Goal: Communication & Community: Answer question/provide support

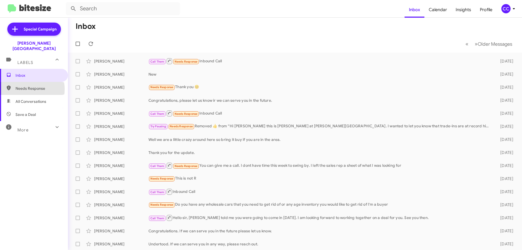
click at [28, 86] on span "Needs Response" at bounding box center [39, 88] width 46 height 5
type input "in:needs-response"
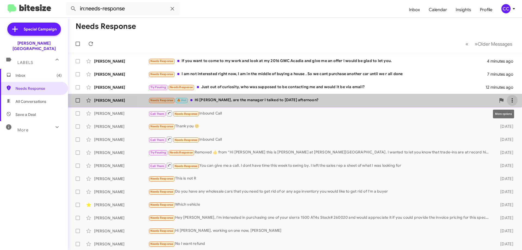
click at [509, 98] on icon at bounding box center [512, 100] width 7 height 7
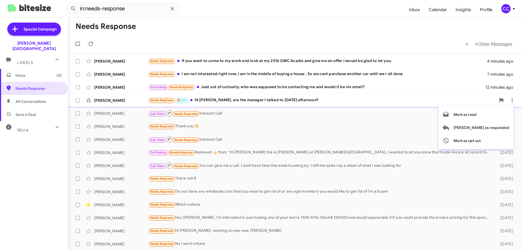
click at [328, 129] on div at bounding box center [261, 125] width 522 height 250
click at [105, 100] on div "[PERSON_NAME]" at bounding box center [121, 100] width 54 height 5
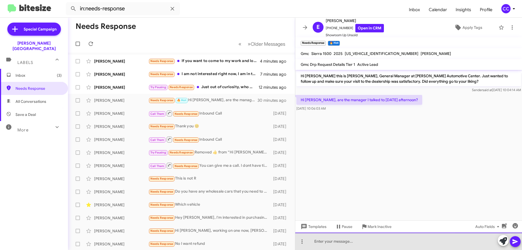
click at [316, 243] on div at bounding box center [408, 241] width 227 height 17
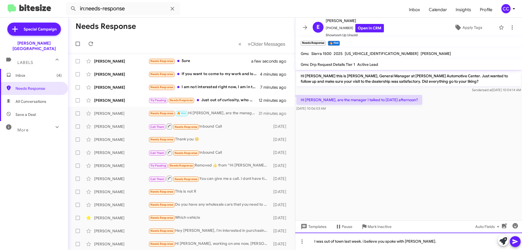
click at [365, 241] on div "I was out of town last week. i believe you spoke with [PERSON_NAME]." at bounding box center [408, 241] width 227 height 17
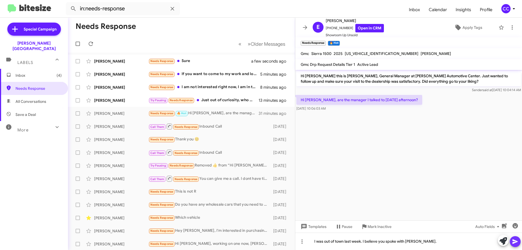
click at [516, 237] on span at bounding box center [515, 241] width 7 height 11
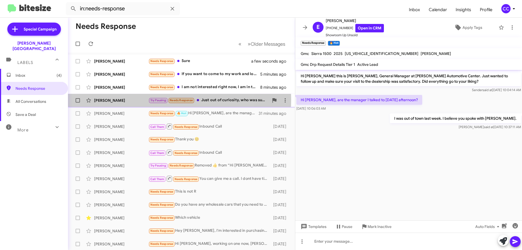
click at [100, 99] on div "[PERSON_NAME]" at bounding box center [121, 100] width 54 height 5
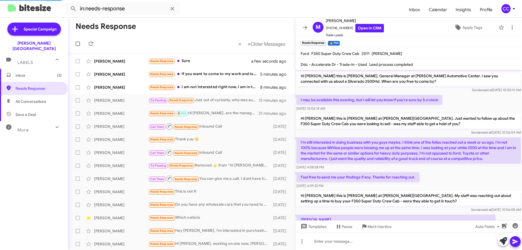
scroll to position [77, 0]
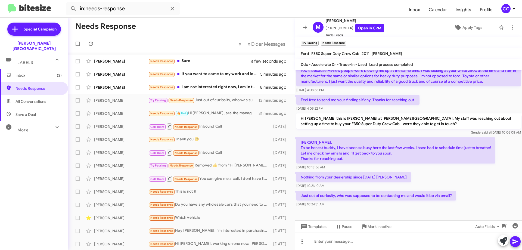
click at [307, 245] on span at bounding box center [302, 241] width 11 height 7
click at [450, 180] on div at bounding box center [261, 125] width 522 height 250
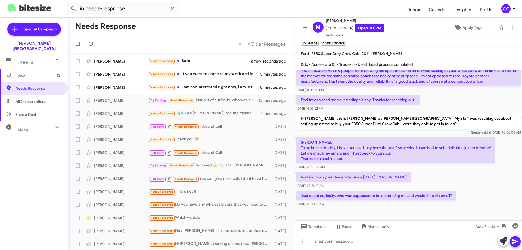
click at [329, 244] on div at bounding box center [408, 241] width 227 height 17
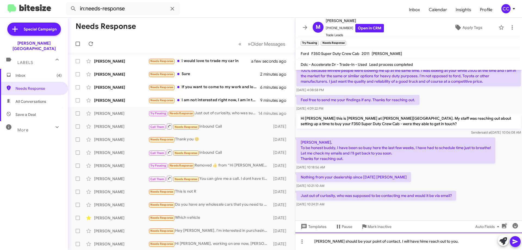
click at [416, 241] on div "[PERSON_NAME] should be your point of contact. I will have hime reach out to yo…" at bounding box center [408, 241] width 227 height 17
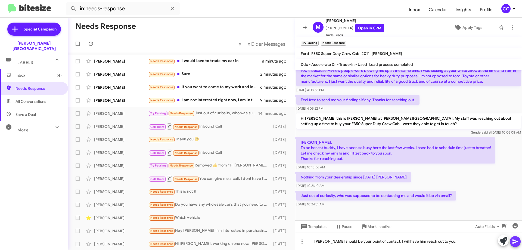
click at [516, 241] on icon at bounding box center [515, 241] width 5 height 5
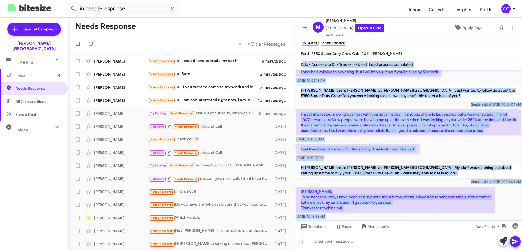
scroll to position [0, 0]
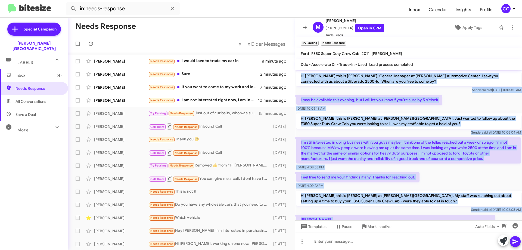
drag, startPoint x: 514, startPoint y: 196, endPoint x: 302, endPoint y: 76, distance: 243.9
click at [302, 76] on div "Hi [PERSON_NAME] this is [PERSON_NAME], General Manager at [PERSON_NAME] Automo…" at bounding box center [408, 187] width 227 height 234
copy div "Hi [PERSON_NAME] this is [PERSON_NAME], General Manager at [PERSON_NAME] Automo…"
click at [361, 28] on link "Open in CRM" at bounding box center [369, 28] width 29 height 8
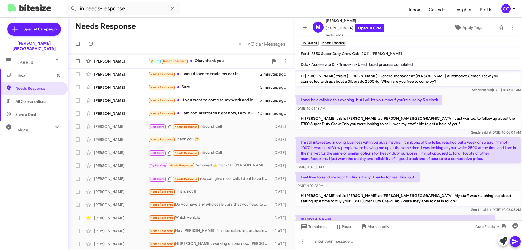
click at [100, 61] on div "[PERSON_NAME]" at bounding box center [121, 60] width 54 height 5
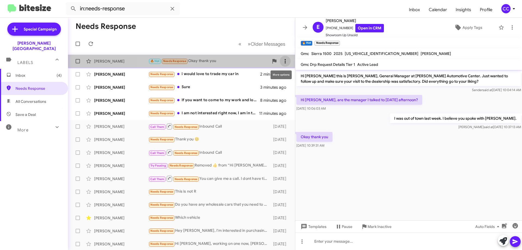
click at [282, 58] on icon at bounding box center [285, 61] width 7 height 7
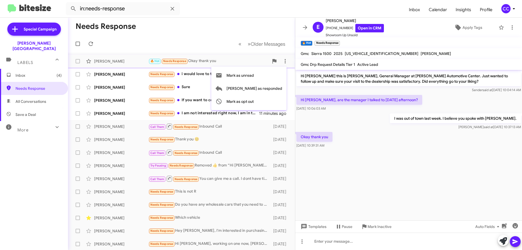
click at [162, 42] on div at bounding box center [261, 125] width 522 height 250
click at [101, 111] on div "[PERSON_NAME]" at bounding box center [121, 113] width 54 height 5
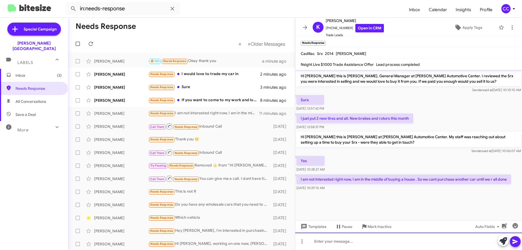
click at [327, 240] on div at bounding box center [408, 241] width 227 height 17
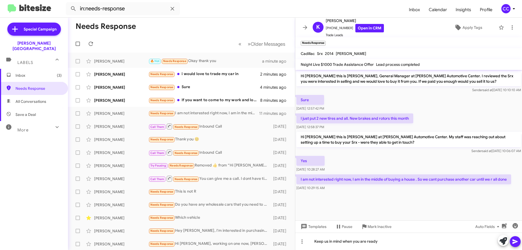
click at [516, 243] on icon at bounding box center [515, 241] width 7 height 7
click at [107, 70] on div "[PERSON_NAME] Needs Response i would love to trade my car in 2 minutes ago" at bounding box center [181, 74] width 218 height 11
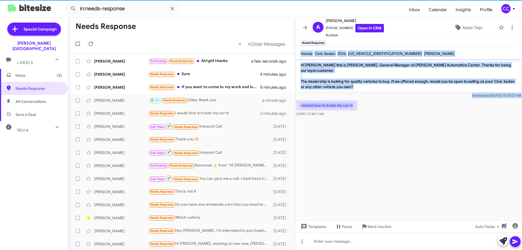
drag, startPoint x: 358, startPoint y: 99, endPoint x: 301, endPoint y: 55, distance: 72.9
click at [301, 55] on div "A [PERSON_NAME] [PHONE_NUMBER] Open in CRM Buyback Apply Tags Needs Response × …" at bounding box center [408, 134] width 227 height 232
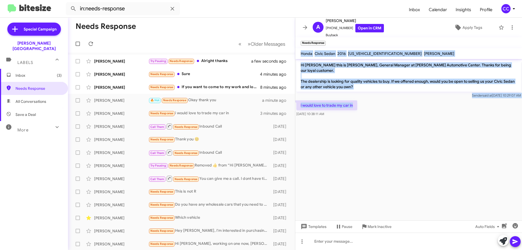
copy div "Honda Civic Sedan 2016 [US_VEHICLE_IDENTIFICATION_NUMBER] [PERSON_NAME] Hi [PER…"
click at [366, 25] on link "Open in CRM" at bounding box center [369, 28] width 29 height 8
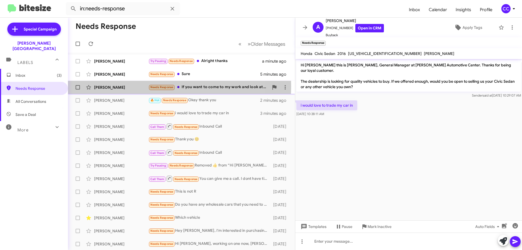
click at [105, 86] on div "[PERSON_NAME]" at bounding box center [121, 87] width 54 height 5
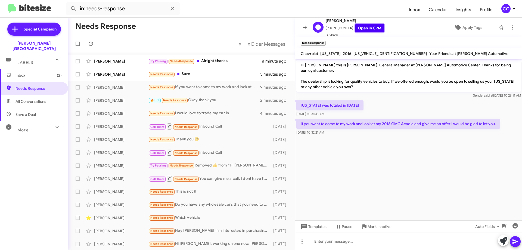
click at [368, 29] on link "Open in CRM" at bounding box center [369, 28] width 29 height 8
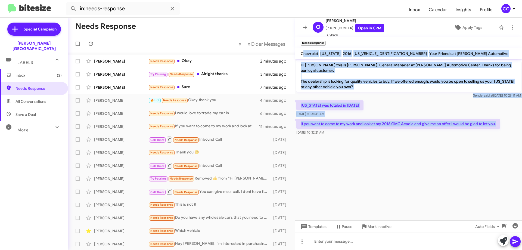
drag, startPoint x: 499, startPoint y: 119, endPoint x: 304, endPoint y: 54, distance: 205.8
click at [304, 54] on div "O [PERSON_NAME] [PHONE_NUMBER] Open in CRM Buyback Apply Tags Needs Response × …" at bounding box center [408, 134] width 227 height 232
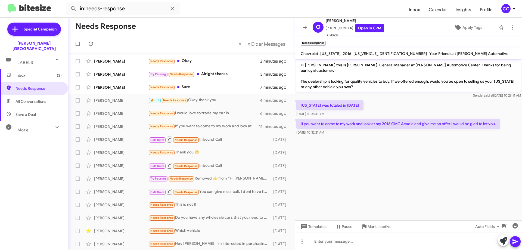
click at [450, 179] on cdk-virtual-scroll-viewport "Hi [PERSON_NAME] this is [PERSON_NAME], General Manager at [PERSON_NAME] Automo…" at bounding box center [408, 139] width 227 height 161
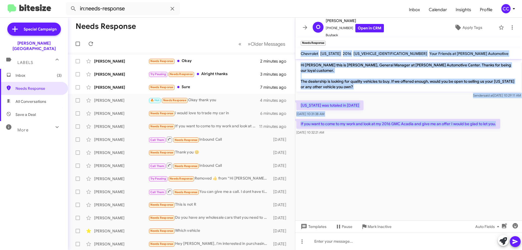
drag, startPoint x: 500, startPoint y: 120, endPoint x: 301, endPoint y: 55, distance: 209.0
click at [301, 55] on div "O [PERSON_NAME] [PHONE_NUMBER] Open in CRM Buyback Apply Tags Needs Response × …" at bounding box center [408, 134] width 227 height 232
copy div "Chevrolet [US_STATE] 2016 [US_VEHICLE_IDENTIFICATION_NUMBER] Your Friends at [P…"
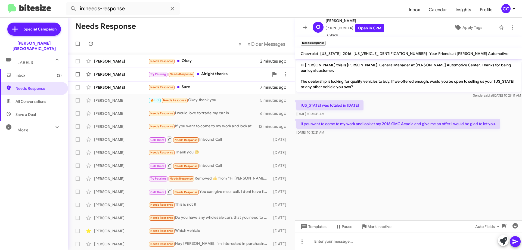
click at [112, 73] on div "[PERSON_NAME]" at bounding box center [121, 74] width 54 height 5
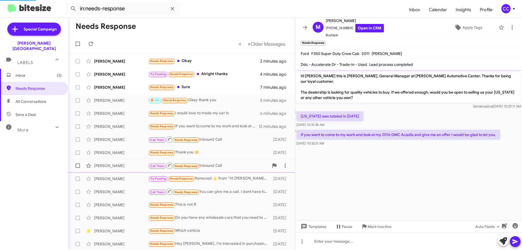
scroll to position [117, 0]
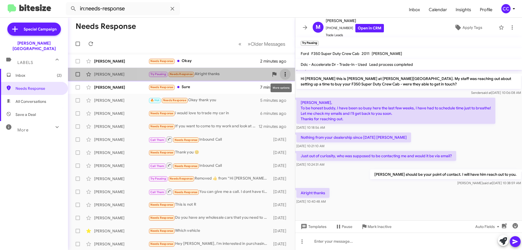
click at [282, 73] on icon at bounding box center [285, 74] width 7 height 7
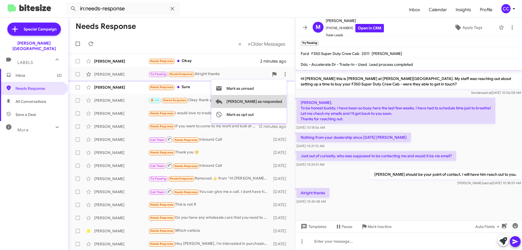
click at [273, 99] on span "[PERSON_NAME] as responded" at bounding box center [255, 101] width 56 height 13
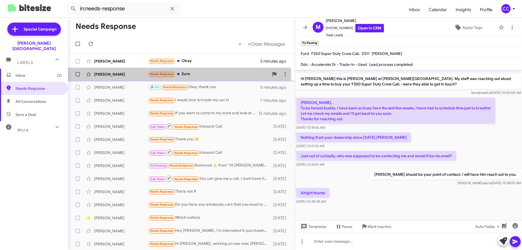
click at [103, 73] on div "[PERSON_NAME]" at bounding box center [121, 74] width 54 height 5
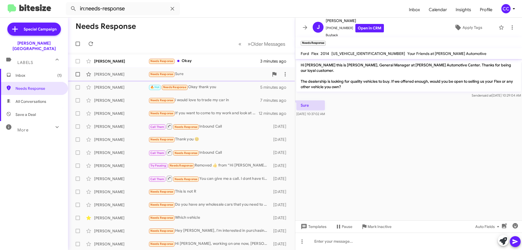
click at [111, 72] on div "[PERSON_NAME]" at bounding box center [121, 74] width 54 height 5
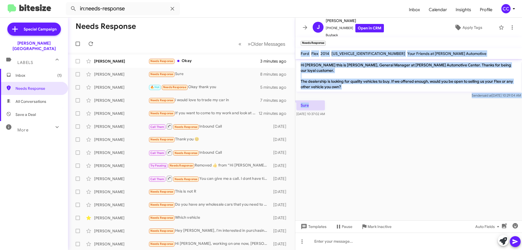
drag, startPoint x: 323, startPoint y: 100, endPoint x: 301, endPoint y: 52, distance: 53.2
click at [301, 52] on div "J [PERSON_NAME] [PHONE_NUMBER] Open in CRM Buyback Apply Tags Needs Response × …" at bounding box center [408, 134] width 227 height 232
copy div "Ford Flex 2014 [US_VEHICLE_IDENTIFICATION_NUMBER] Your Friends at [PERSON_NAME]…"
click at [365, 27] on link "Open in CRM" at bounding box center [369, 28] width 29 height 8
click at [282, 74] on icon at bounding box center [285, 74] width 7 height 7
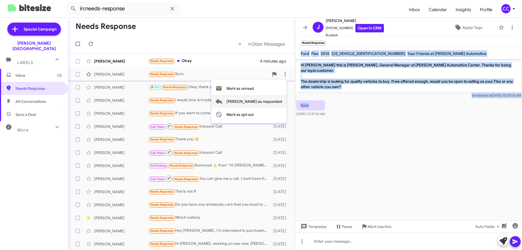
click at [265, 102] on span "[PERSON_NAME] as responded" at bounding box center [255, 101] width 56 height 13
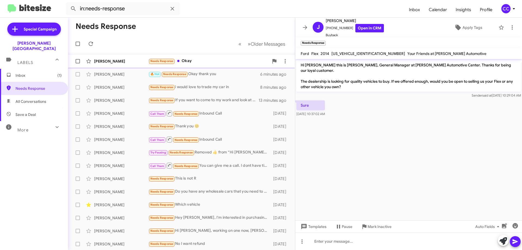
click at [110, 62] on div "[PERSON_NAME]" at bounding box center [121, 60] width 54 height 5
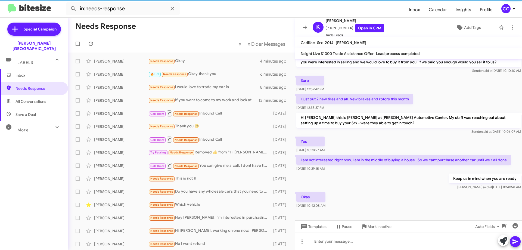
scroll to position [8, 0]
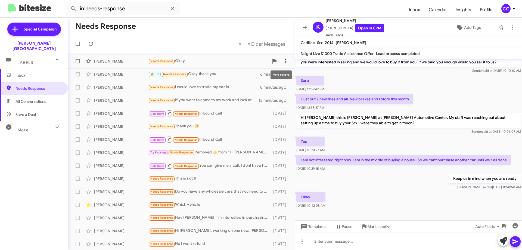
click at [284, 60] on icon at bounding box center [285, 61] width 7 height 7
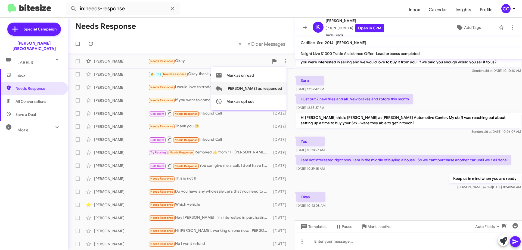
click at [270, 88] on span "[PERSON_NAME] as responded" at bounding box center [255, 88] width 56 height 13
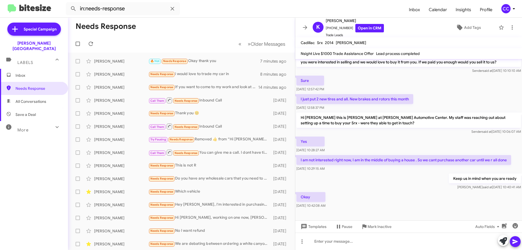
click at [22, 73] on span "Inbox" at bounding box center [39, 75] width 46 height 5
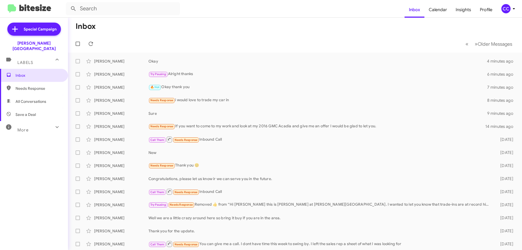
click at [24, 99] on span "All Conversations" at bounding box center [31, 101] width 31 height 5
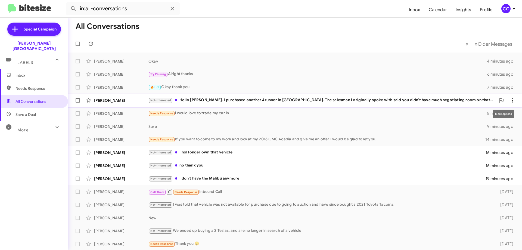
click at [509, 98] on icon at bounding box center [512, 100] width 7 height 7
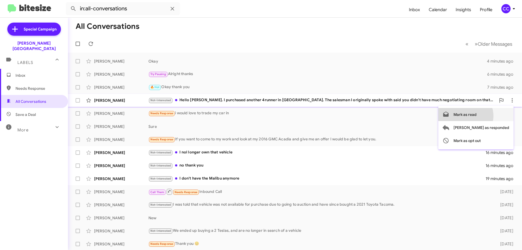
click at [477, 116] on span "Mark as read" at bounding box center [465, 114] width 23 height 13
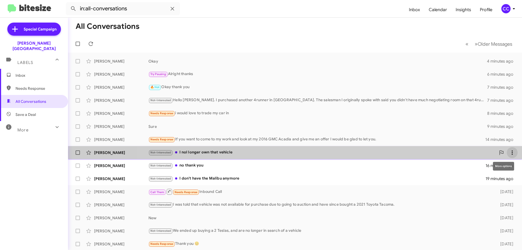
click at [511, 153] on icon at bounding box center [512, 152] width 7 height 7
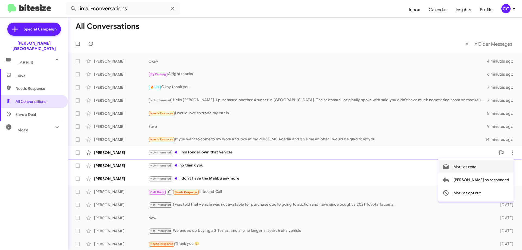
click at [477, 167] on span "Mark as read" at bounding box center [465, 166] width 23 height 13
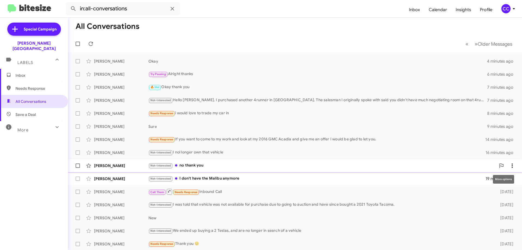
click at [509, 163] on icon at bounding box center [512, 165] width 7 height 7
click at [477, 180] on span "Mark as read" at bounding box center [465, 179] width 23 height 13
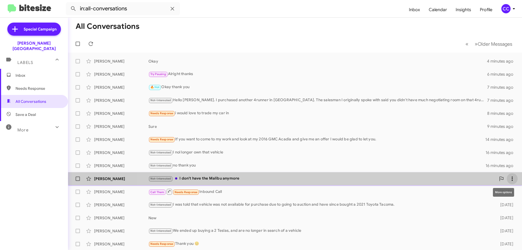
click at [512, 178] on icon at bounding box center [512, 179] width 1 height 4
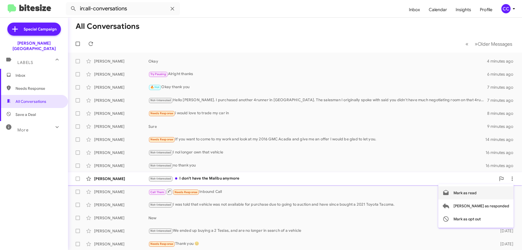
click at [477, 192] on span "Mark as read" at bounding box center [465, 192] width 23 height 13
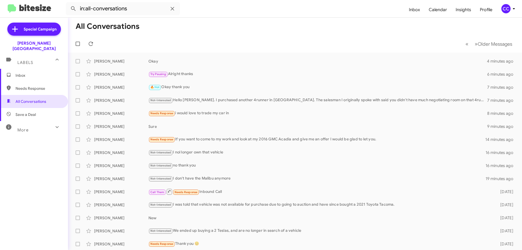
click at [27, 86] on span "Needs Response" at bounding box center [39, 88] width 46 height 5
type input "in:needs-response"
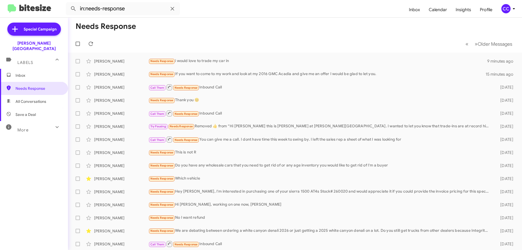
click at [18, 73] on span "Inbox" at bounding box center [39, 75] width 46 height 5
